Goal: Transaction & Acquisition: Purchase product/service

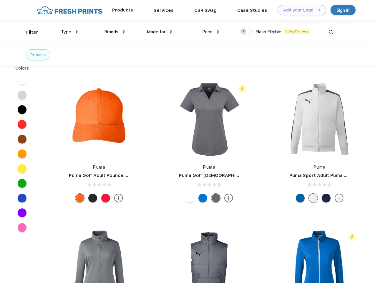
scroll to position [0, 0]
click at [300, 10] on link "Add your Logo Design Tool" at bounding box center [302, 10] width 49 height 10
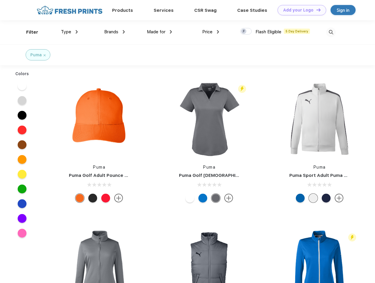
click at [0, 0] on div "Design Tool" at bounding box center [0, 0] width 0 height 0
click at [316, 10] on link "Add your Logo Design Tool" at bounding box center [302, 10] width 49 height 10
click at [28, 32] on div "Filter" at bounding box center [32, 32] width 12 height 7
click at [69, 32] on span "Type" at bounding box center [66, 31] width 10 height 5
click at [114, 32] on span "Brands" at bounding box center [111, 31] width 14 height 5
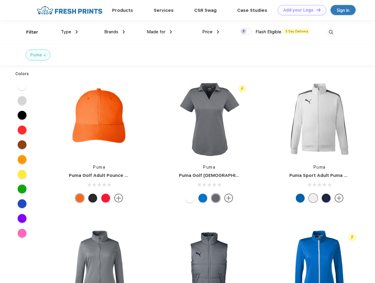
click at [160, 32] on span "Made for" at bounding box center [156, 31] width 19 height 5
click at [211, 32] on span "Price" at bounding box center [207, 31] width 10 height 5
click at [246, 31] on div at bounding box center [245, 31] width 11 height 6
click at [244, 31] on input "checkbox" at bounding box center [242, 30] width 4 height 4
click at [331, 32] on img at bounding box center [331, 32] width 10 height 10
